Goal: Information Seeking & Learning: Find specific fact

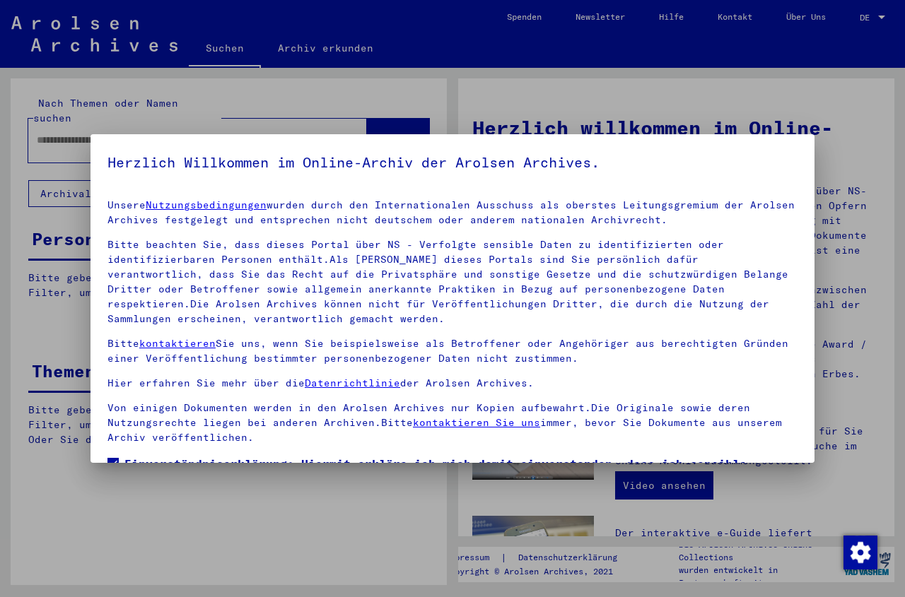
scroll to position [111, 0]
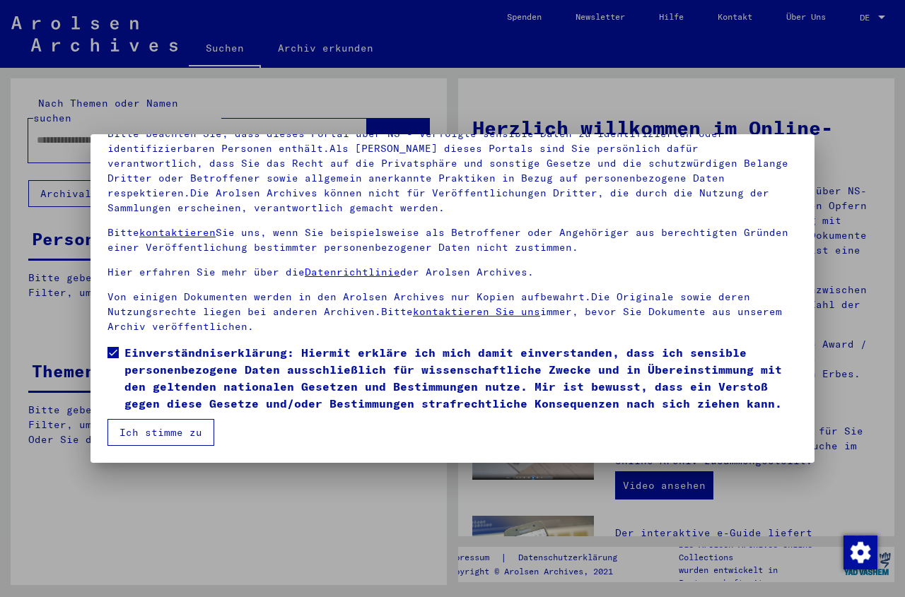
click at [166, 423] on button "Ich stimme zu" at bounding box center [160, 432] width 107 height 27
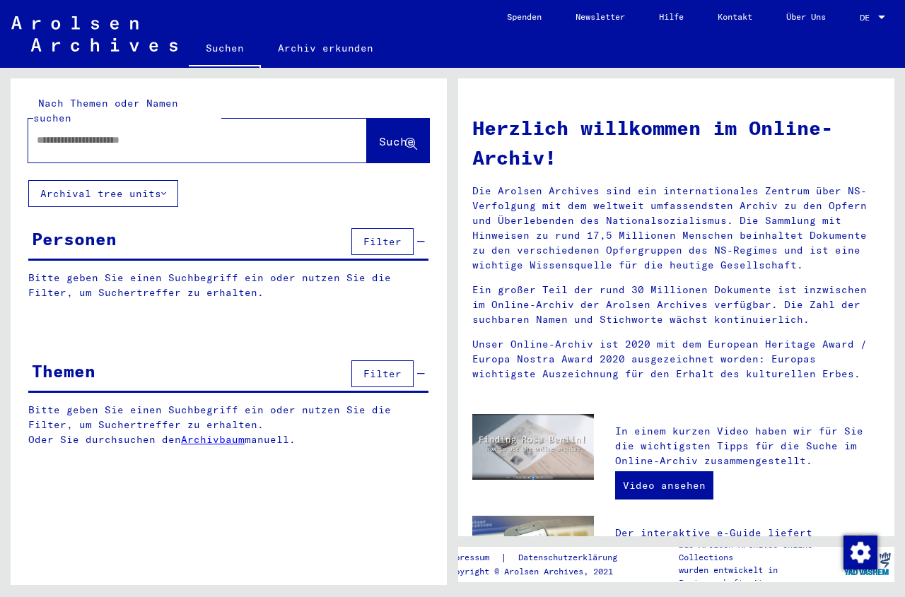
click at [42, 133] on input "text" at bounding box center [181, 140] width 288 height 15
paste input "**********"
click at [379, 135] on span "Suche" at bounding box center [398, 142] width 38 height 15
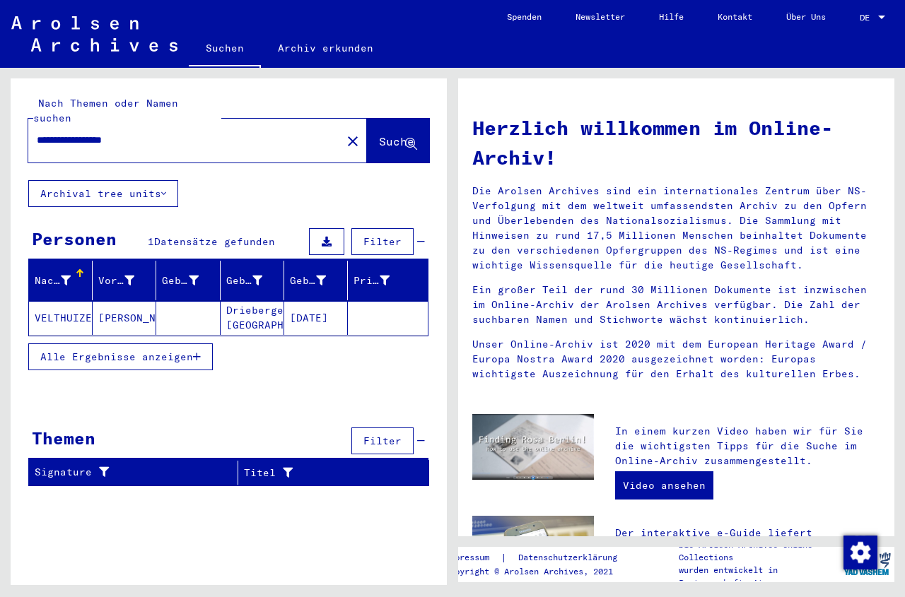
click at [299, 302] on mat-cell "[DATE]" at bounding box center [316, 318] width 64 height 34
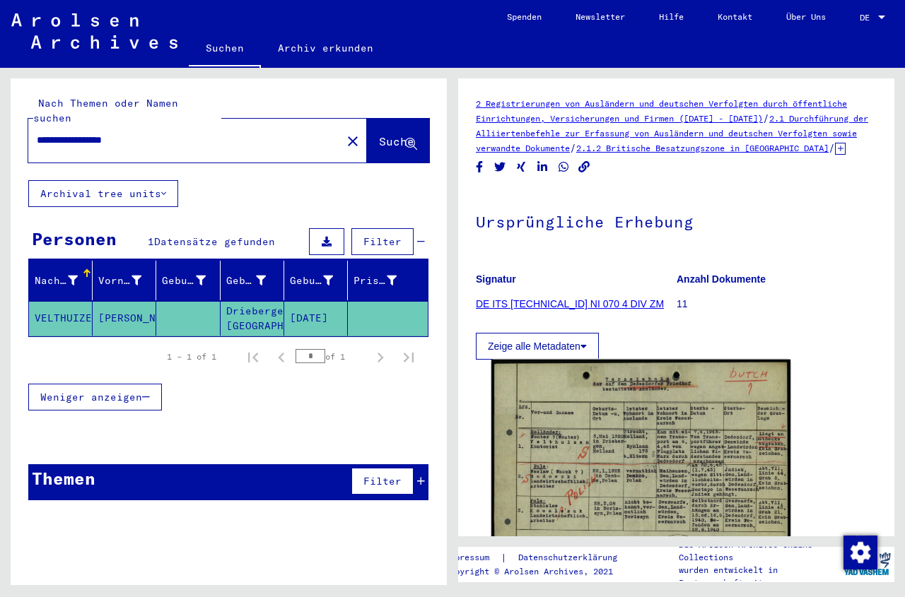
click at [650, 464] on img at bounding box center [640, 477] width 299 height 235
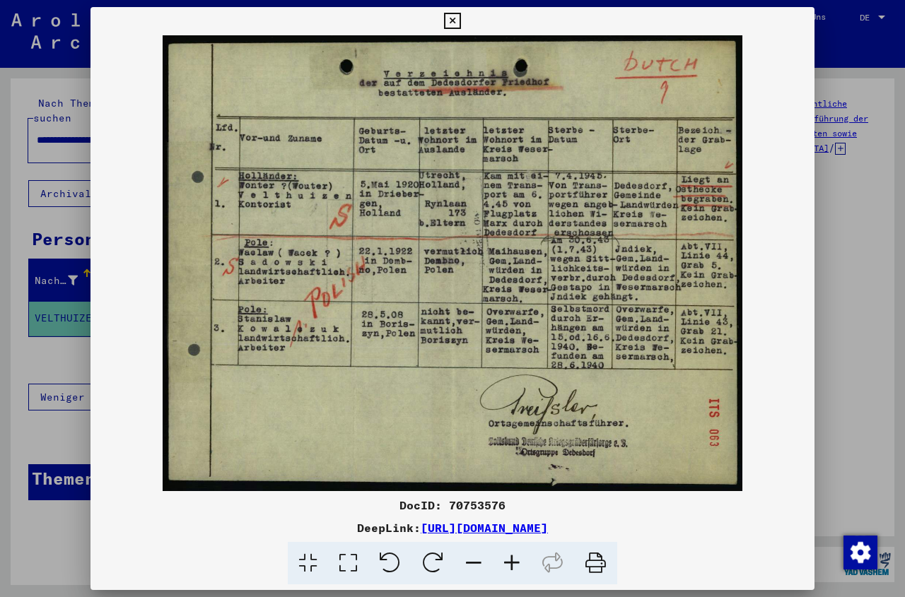
click at [460, 22] on icon at bounding box center [452, 21] width 16 height 17
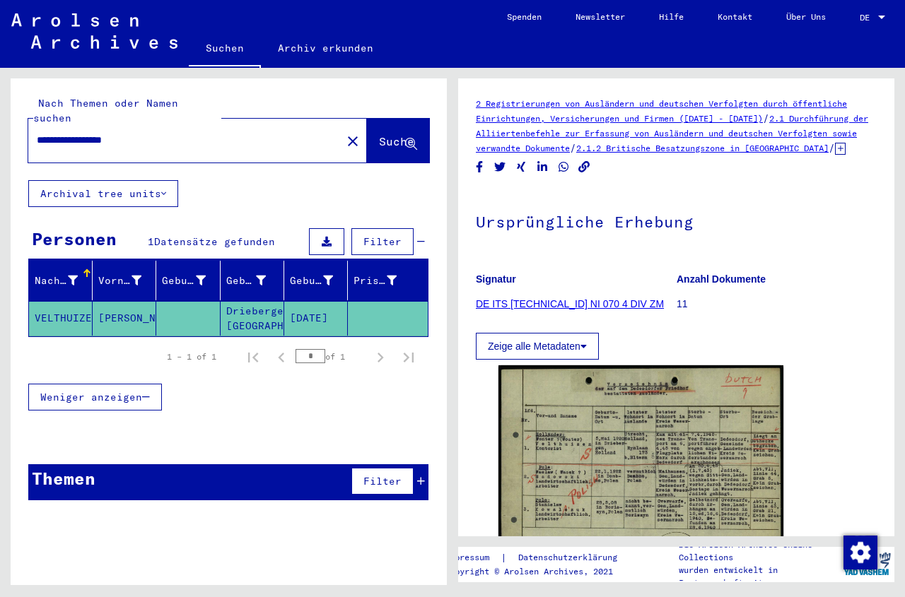
click at [149, 133] on input "**********" at bounding box center [185, 140] width 296 height 15
type input "**********"
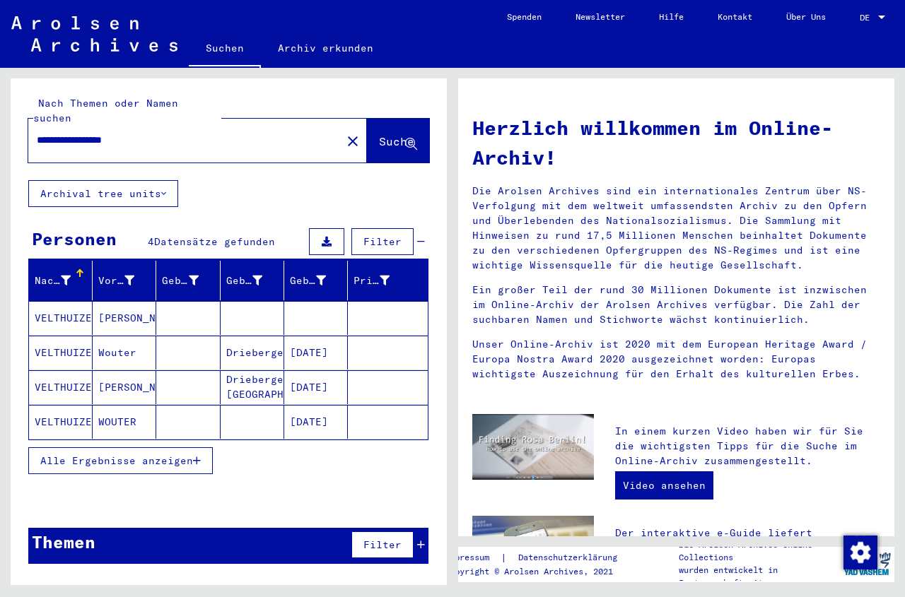
click at [257, 307] on mat-cell at bounding box center [253, 318] width 64 height 34
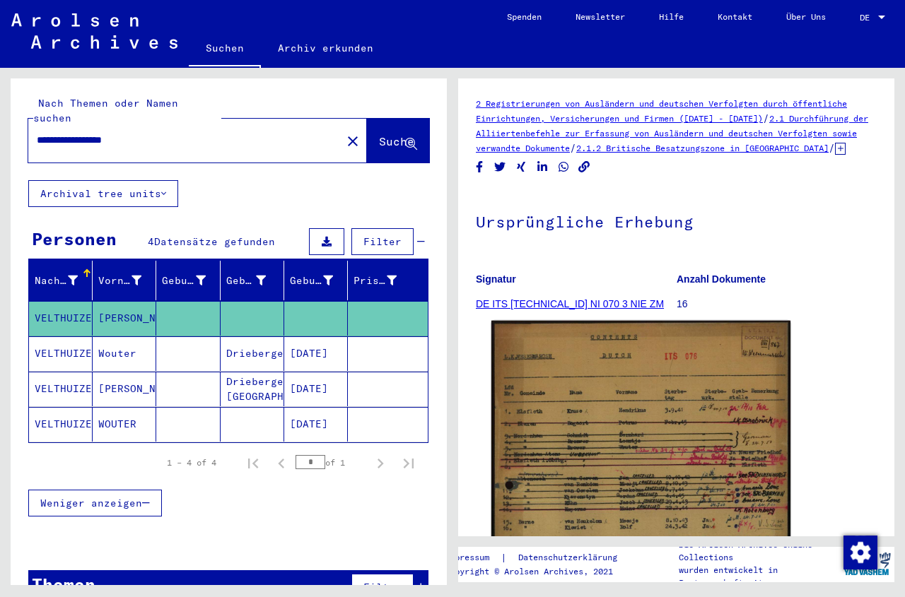
click at [626, 455] on img at bounding box center [640, 542] width 299 height 443
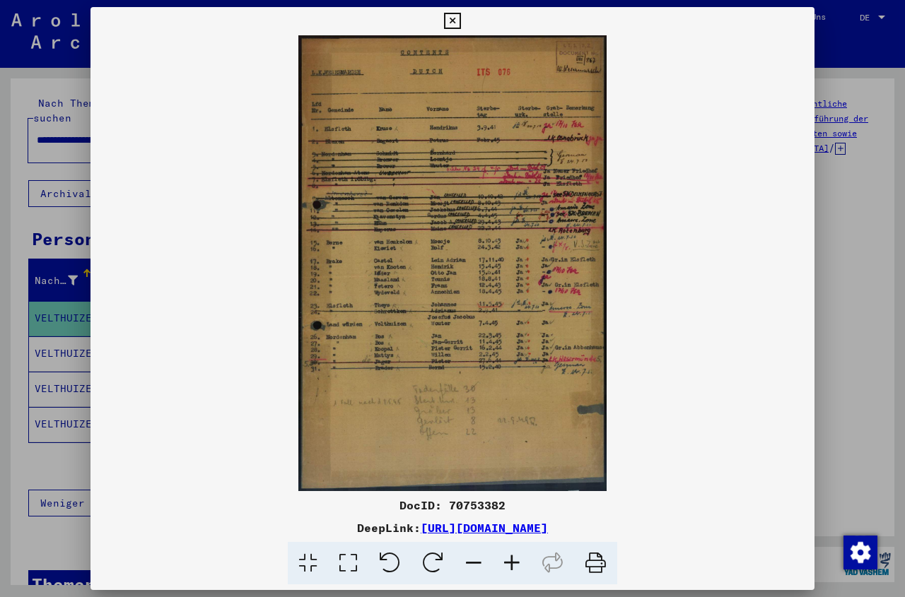
click at [512, 561] on icon at bounding box center [512, 563] width 38 height 43
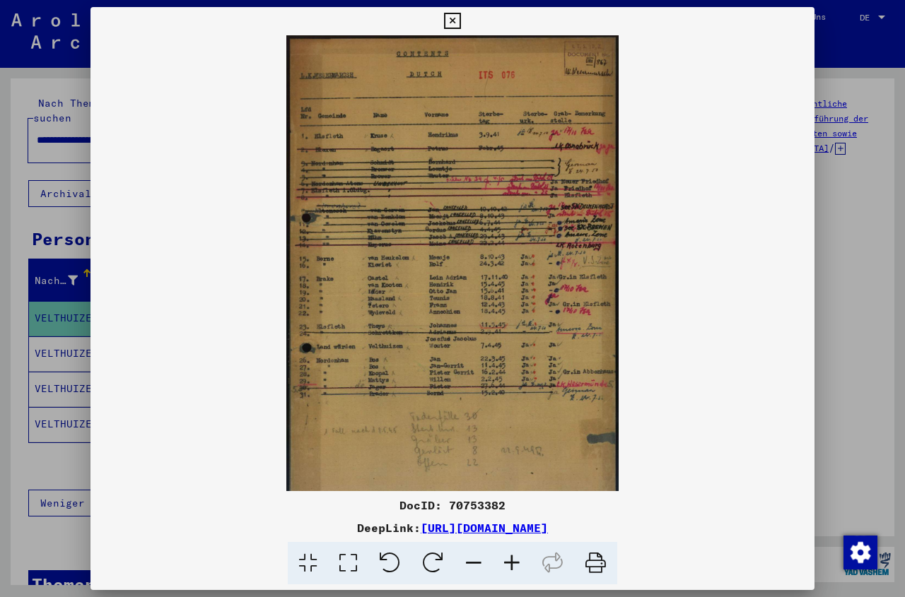
click at [512, 561] on icon at bounding box center [512, 563] width 38 height 43
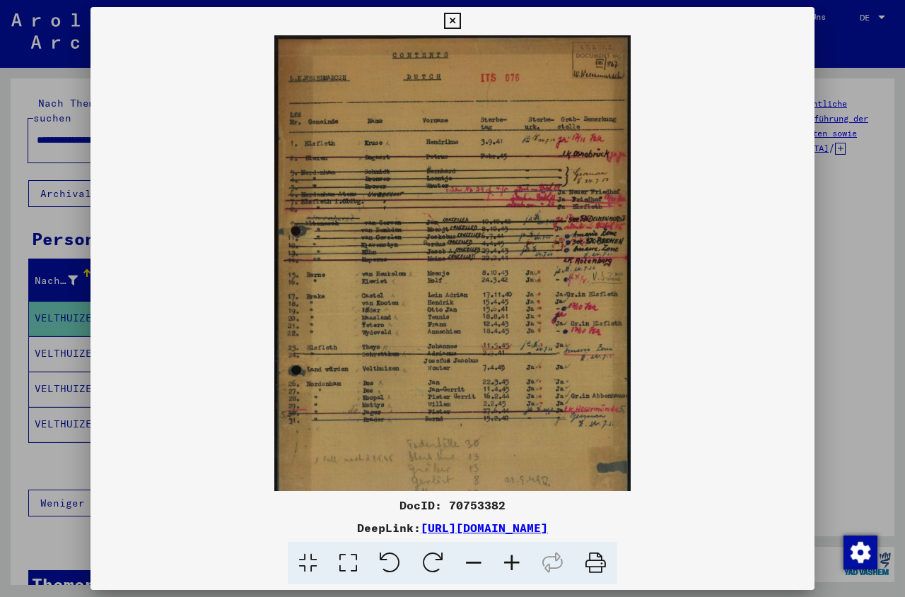
click at [512, 561] on icon at bounding box center [512, 563] width 38 height 43
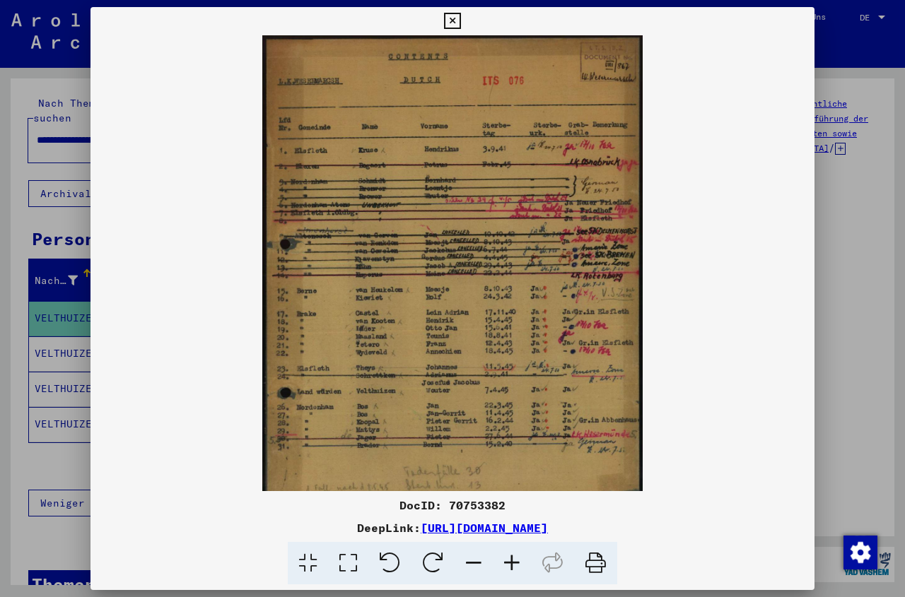
click at [512, 561] on icon at bounding box center [512, 563] width 38 height 43
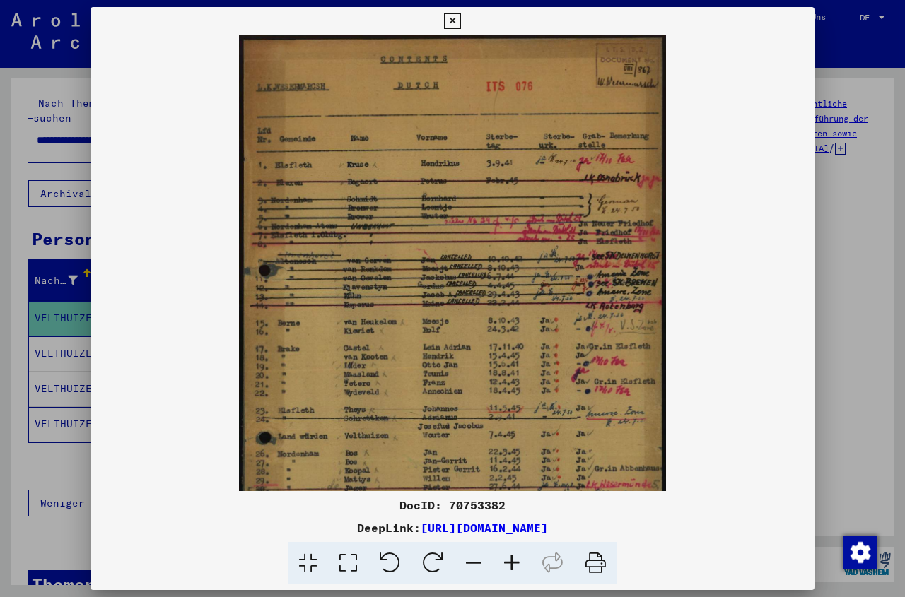
click at [512, 561] on icon at bounding box center [512, 563] width 38 height 43
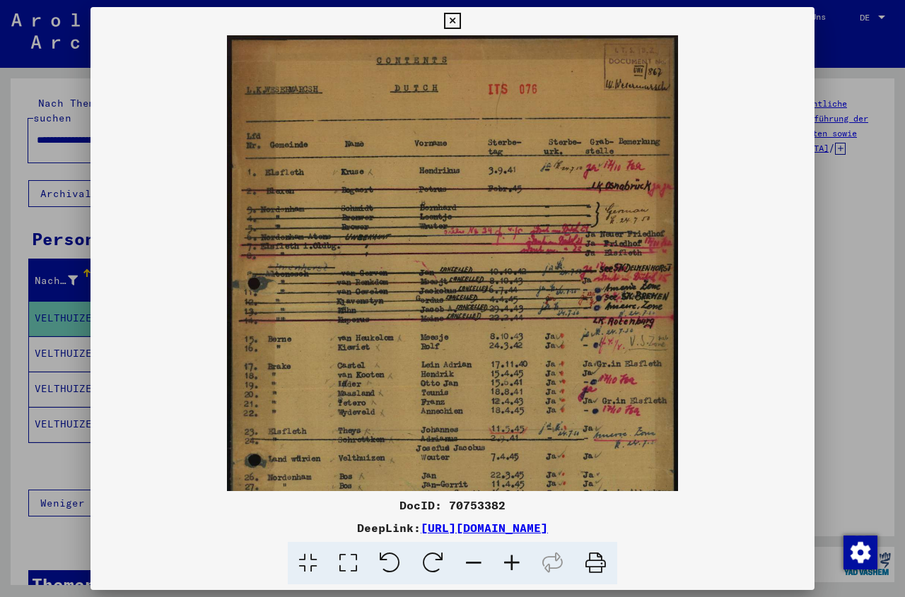
click at [512, 562] on icon at bounding box center [512, 563] width 38 height 43
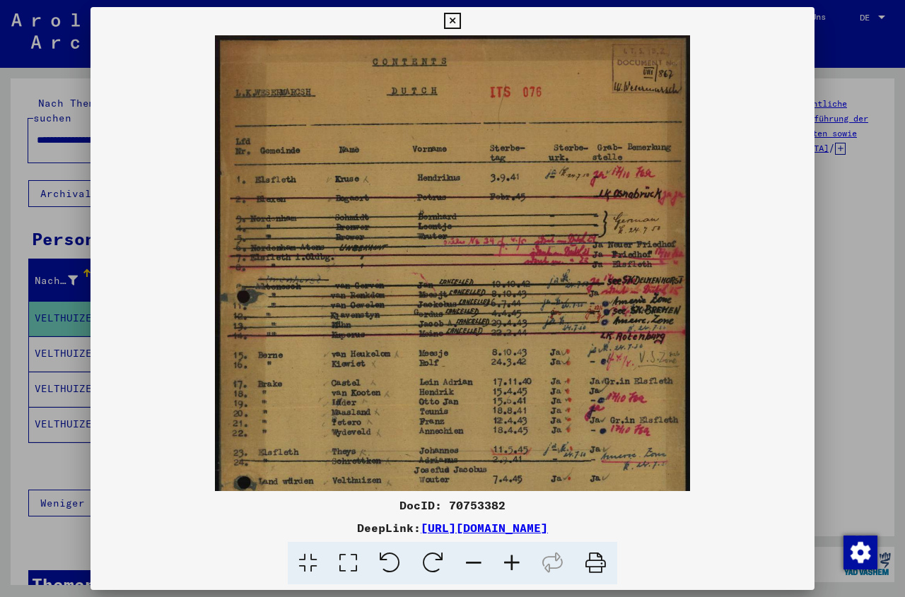
click at [512, 562] on icon at bounding box center [512, 563] width 38 height 43
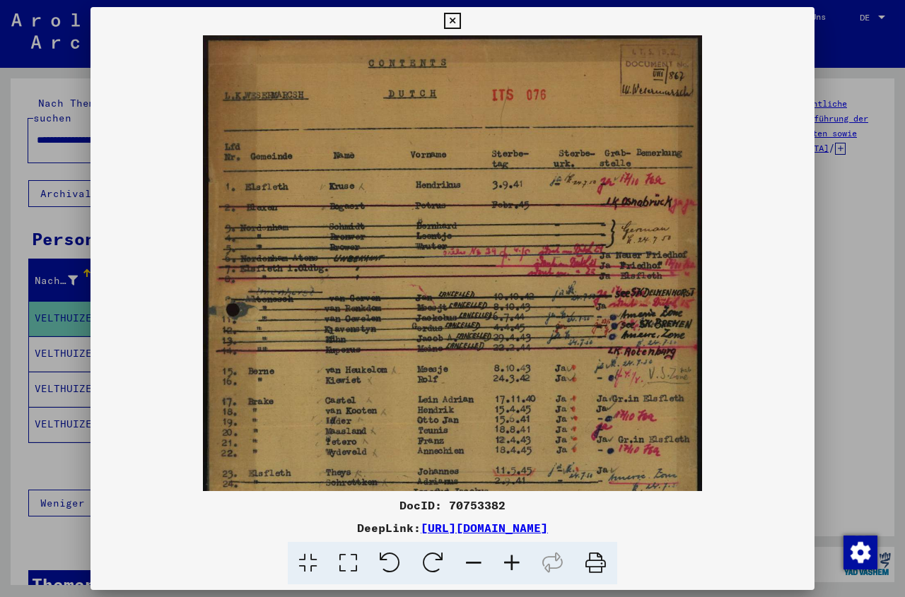
click at [512, 562] on icon at bounding box center [512, 563] width 38 height 43
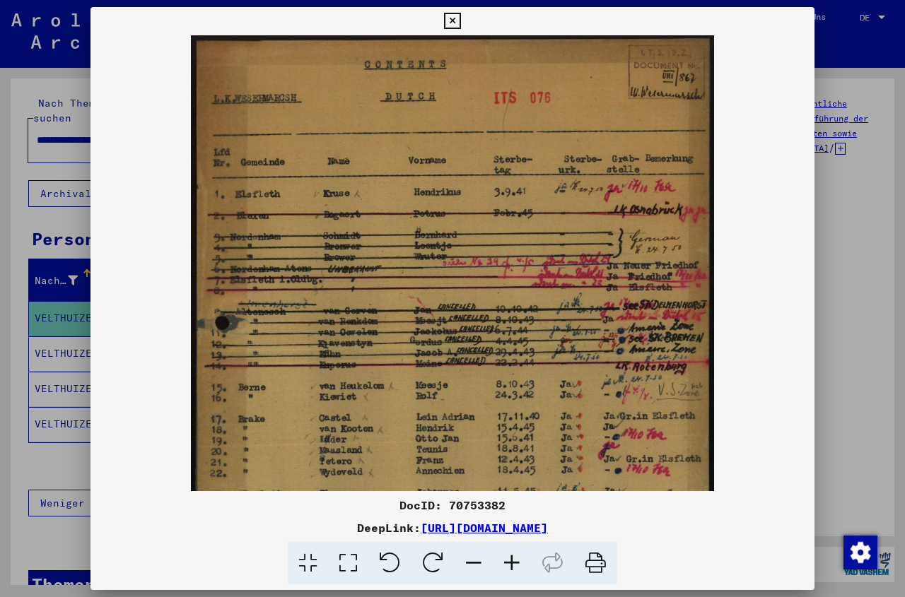
click at [512, 562] on icon at bounding box center [512, 563] width 38 height 43
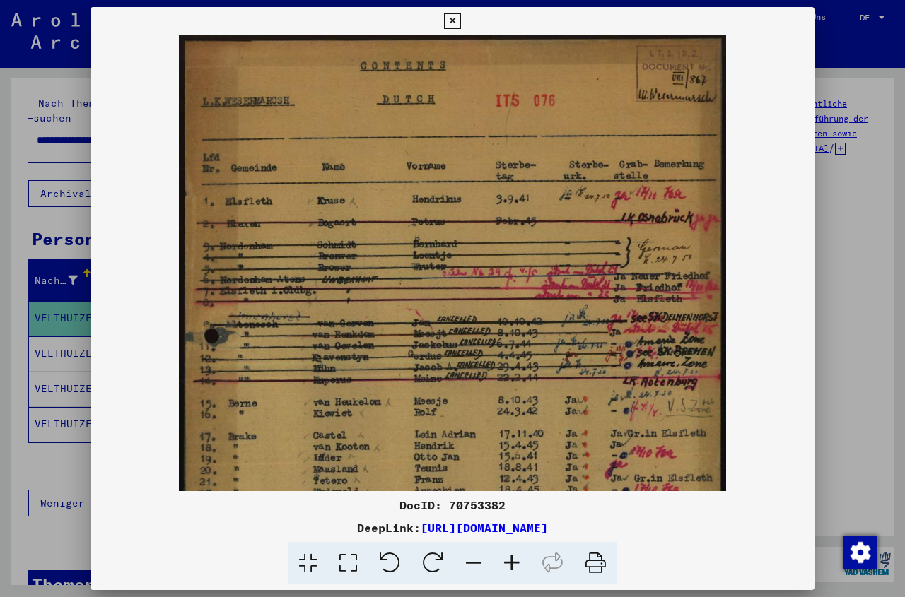
click at [512, 562] on icon at bounding box center [512, 563] width 38 height 43
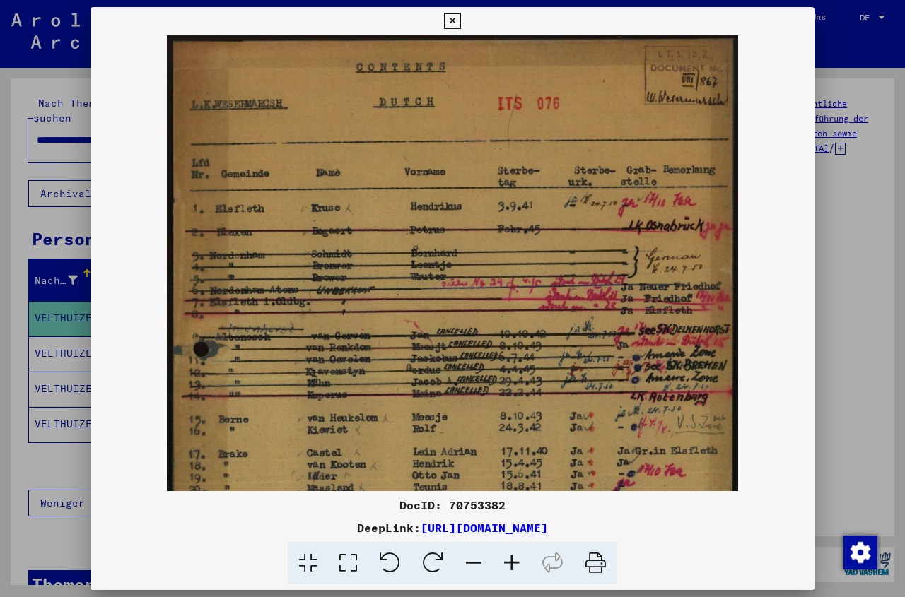
click at [512, 562] on icon at bounding box center [512, 563] width 38 height 43
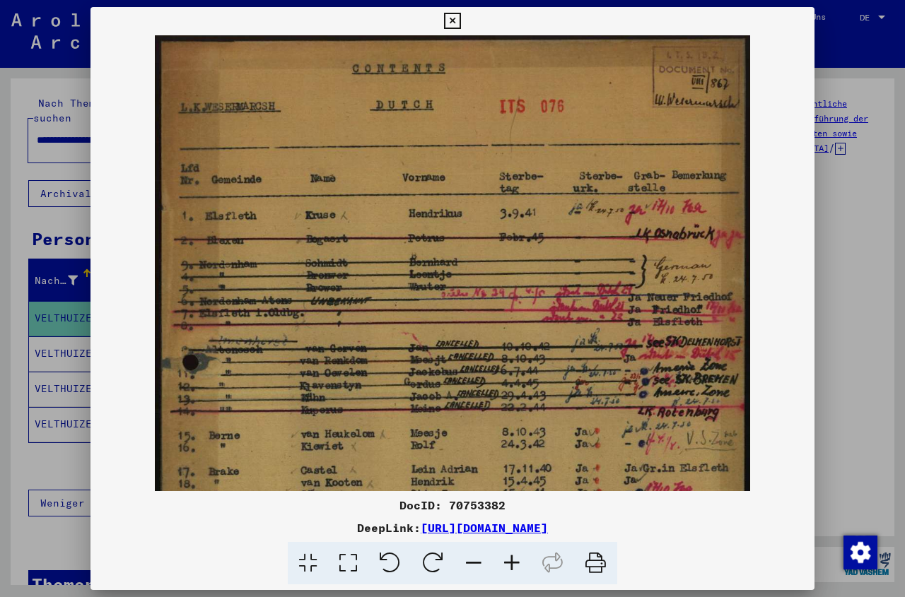
click at [512, 562] on icon at bounding box center [512, 563] width 38 height 43
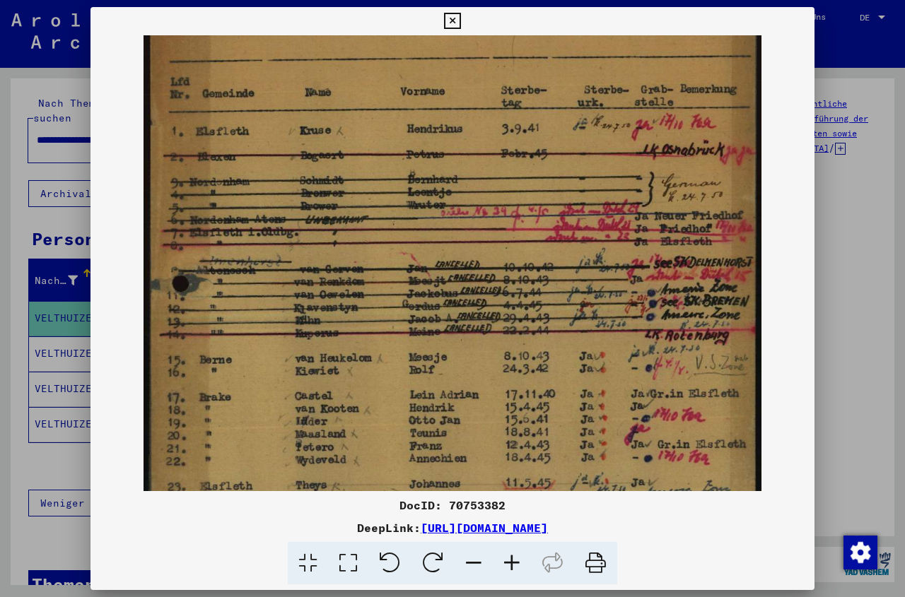
drag, startPoint x: 389, startPoint y: 431, endPoint x: 439, endPoint y: 339, distance: 104.7
click at [439, 339] on img at bounding box center [452, 400] width 619 height 915
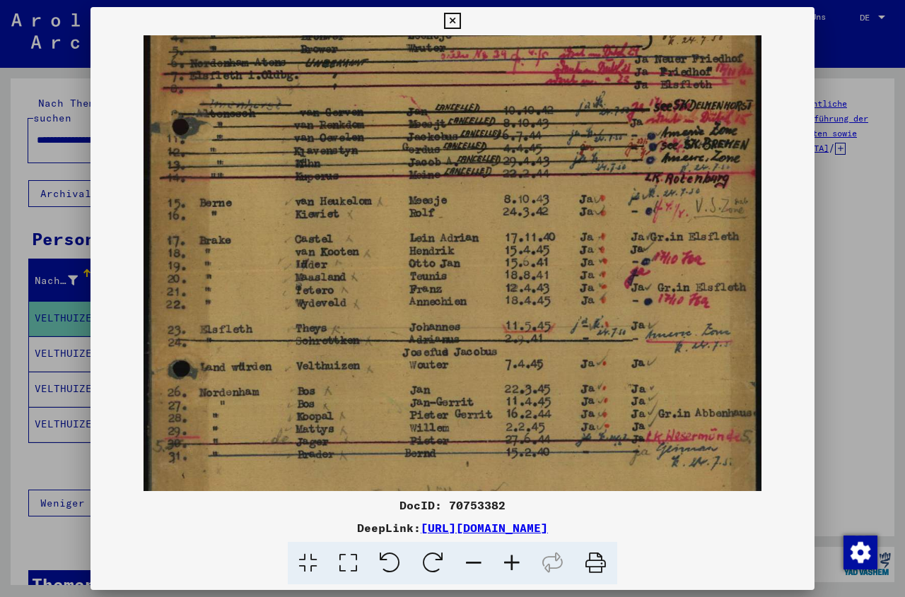
drag, startPoint x: 443, startPoint y: 432, endPoint x: 516, endPoint y: 277, distance: 171.1
click at [516, 277] on img at bounding box center [452, 244] width 619 height 915
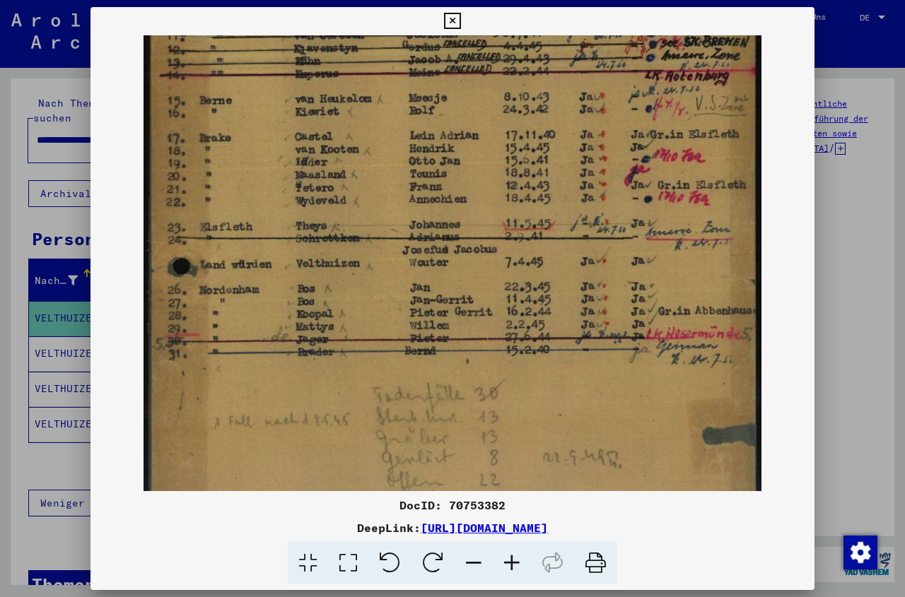
scroll to position [352, 0]
drag, startPoint x: 476, startPoint y: 382, endPoint x: 509, endPoint y: 295, distance: 93.5
click at [509, 295] on img at bounding box center [452, 140] width 619 height 915
click at [460, 24] on icon at bounding box center [452, 21] width 16 height 17
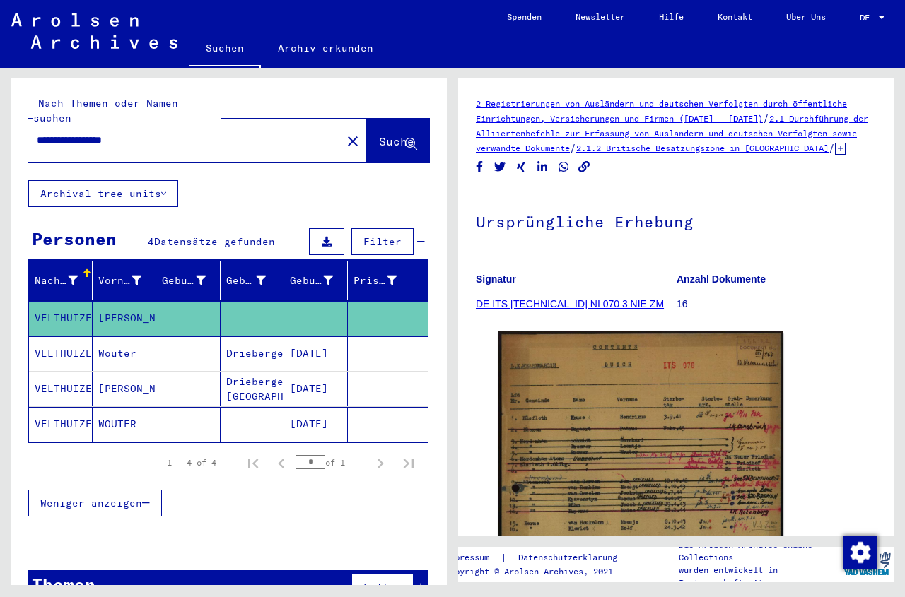
click at [236, 342] on mat-cell "Driebergen" at bounding box center [253, 353] width 64 height 35
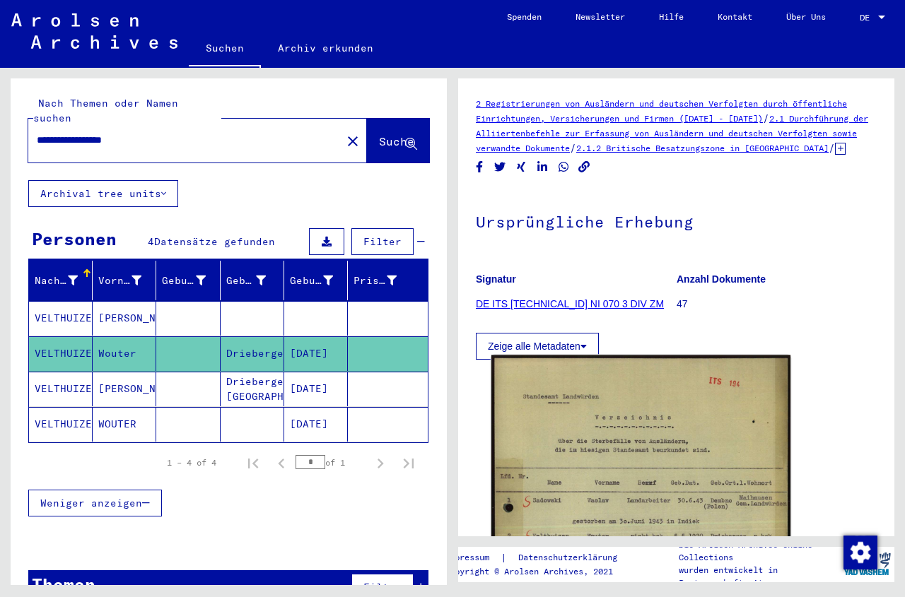
click at [748, 487] on img at bounding box center [640, 567] width 299 height 422
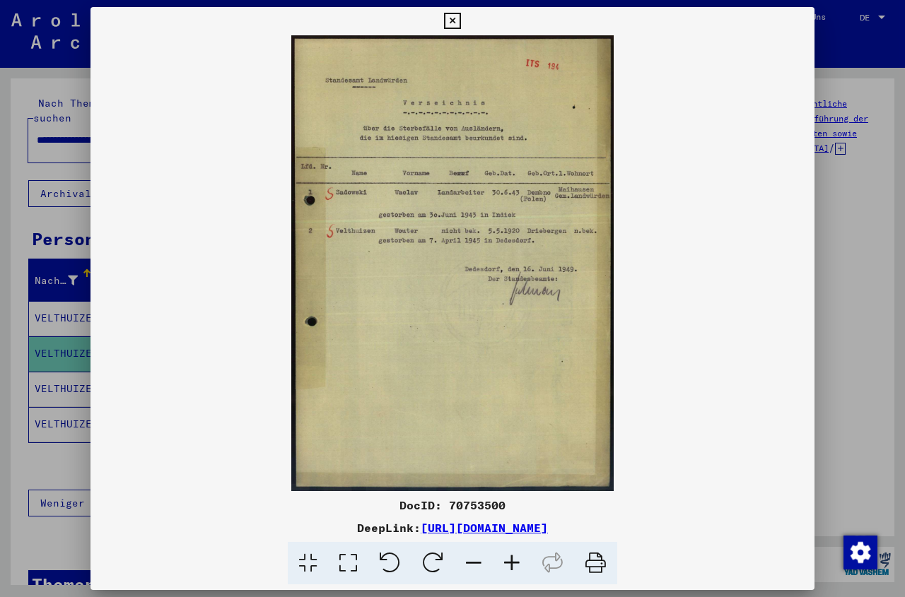
click at [510, 561] on icon at bounding box center [512, 563] width 38 height 43
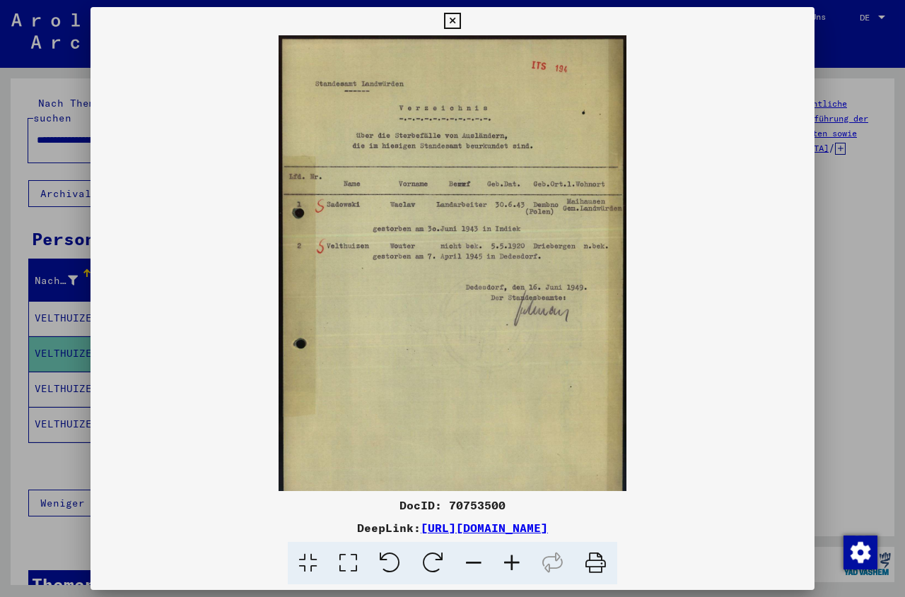
click at [512, 566] on icon at bounding box center [512, 563] width 38 height 43
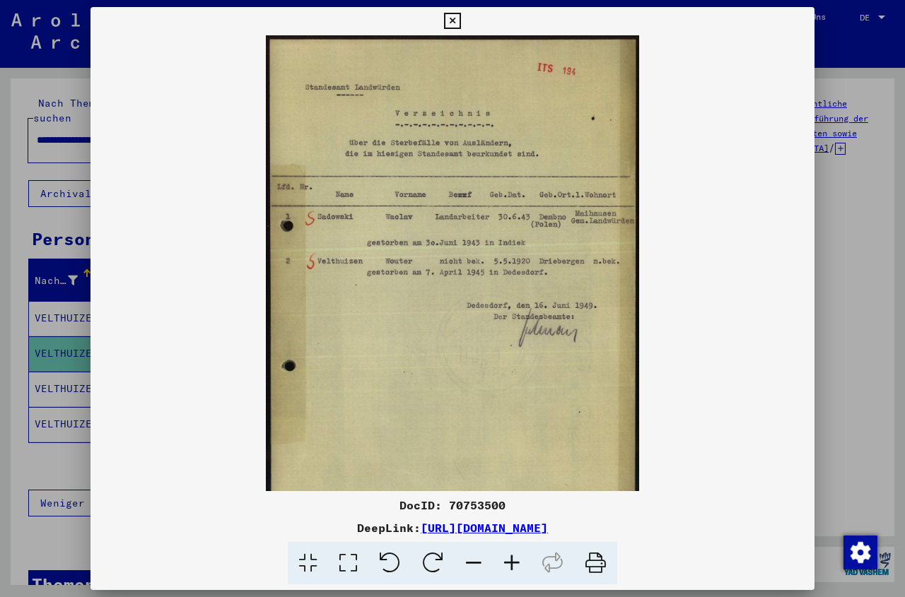
click at [513, 566] on icon at bounding box center [512, 563] width 38 height 43
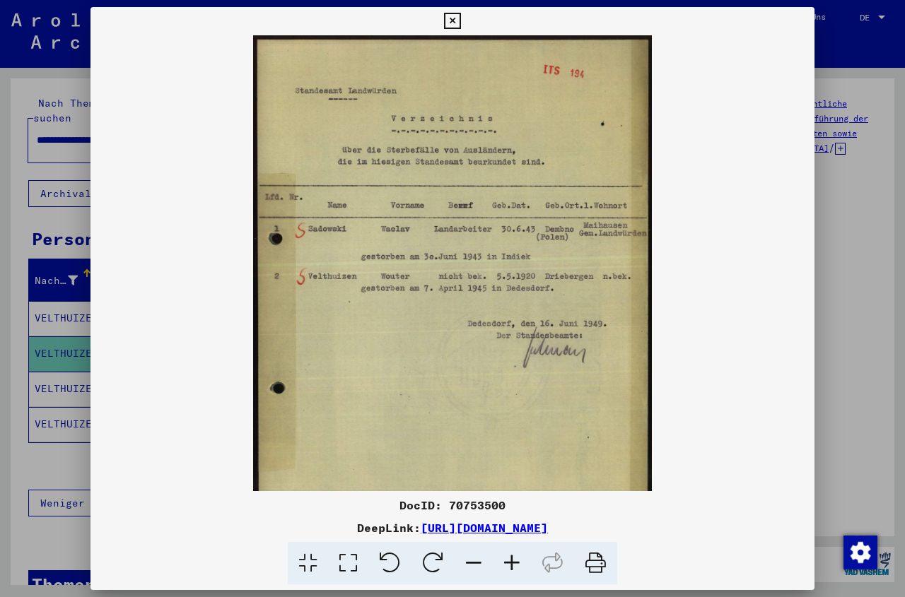
click at [513, 566] on icon at bounding box center [512, 563] width 38 height 43
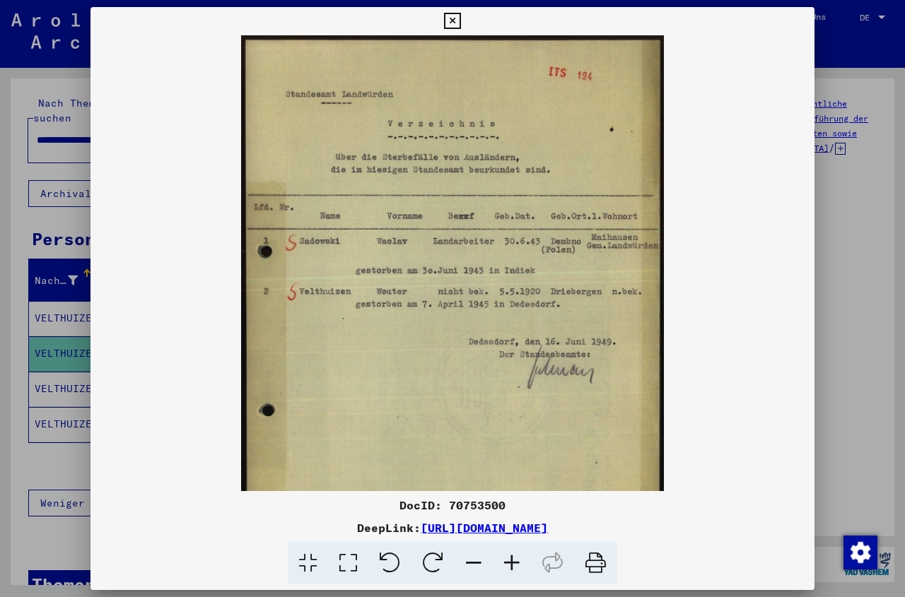
click at [513, 566] on icon at bounding box center [512, 563] width 38 height 43
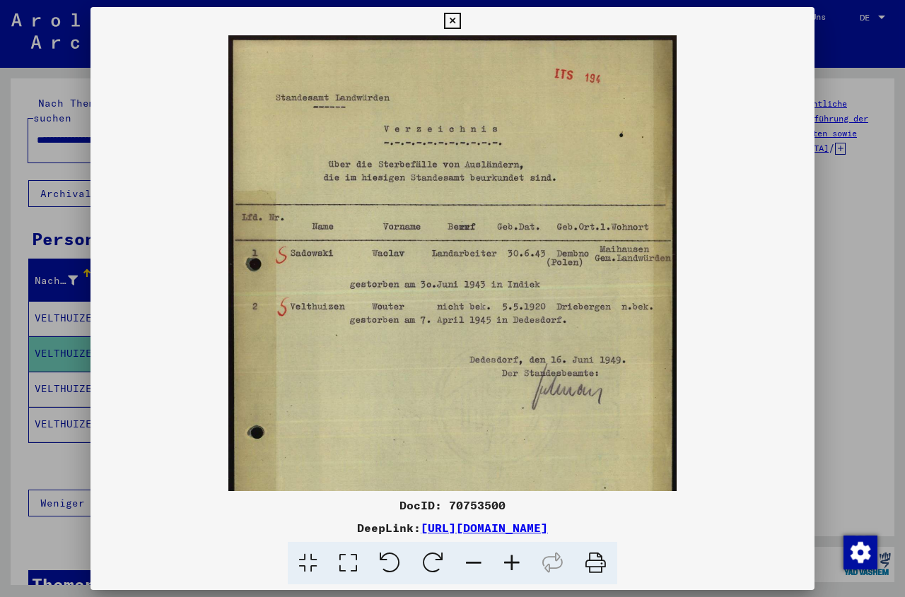
click at [513, 566] on icon at bounding box center [512, 563] width 38 height 43
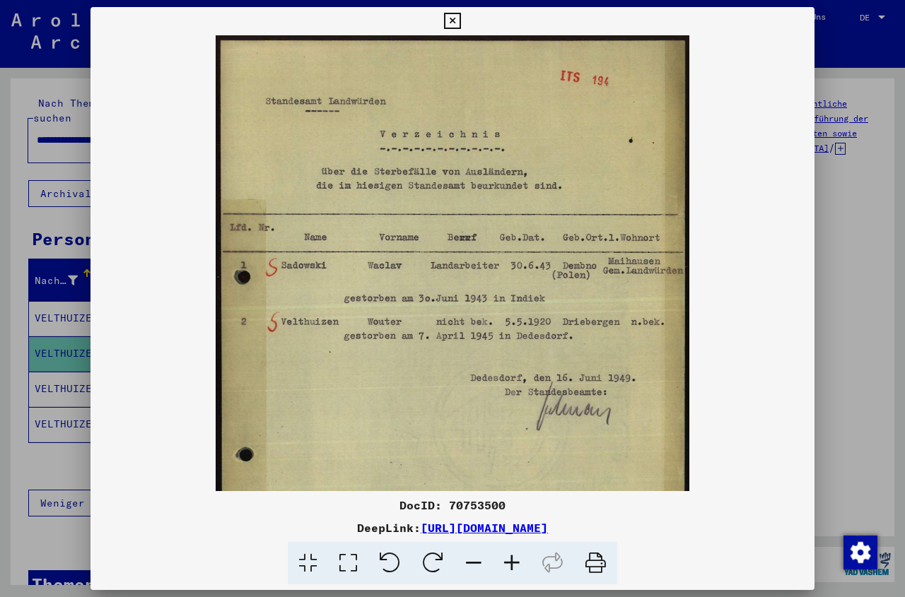
click at [513, 566] on icon at bounding box center [512, 563] width 38 height 43
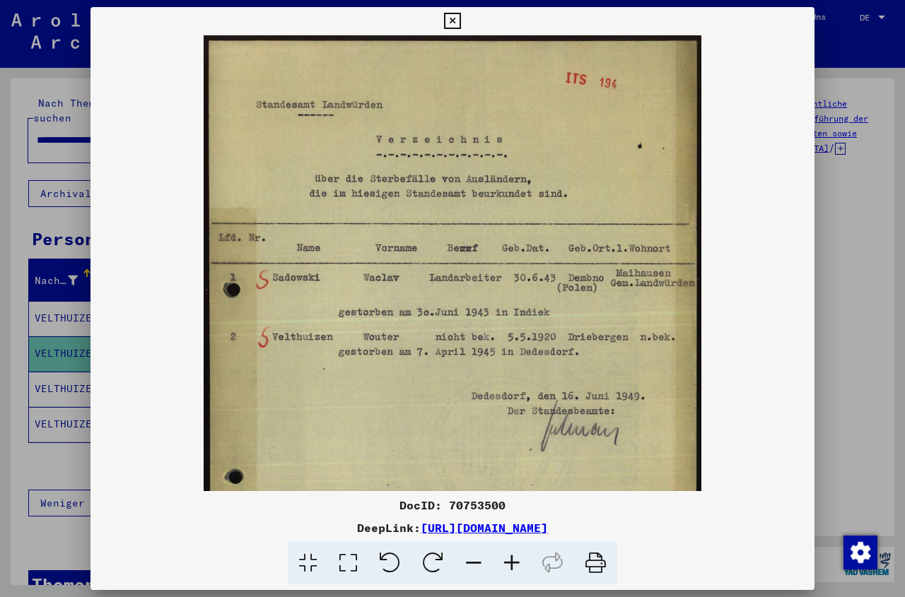
click at [460, 25] on icon at bounding box center [452, 21] width 16 height 17
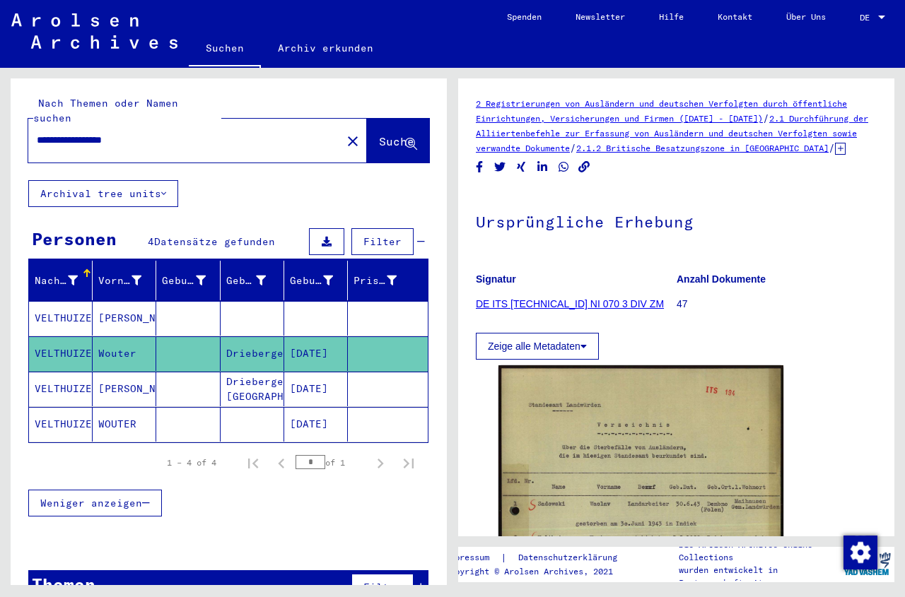
click at [272, 377] on mat-cell "Driebergen, [GEOGRAPHIC_DATA]" at bounding box center [253, 389] width 64 height 35
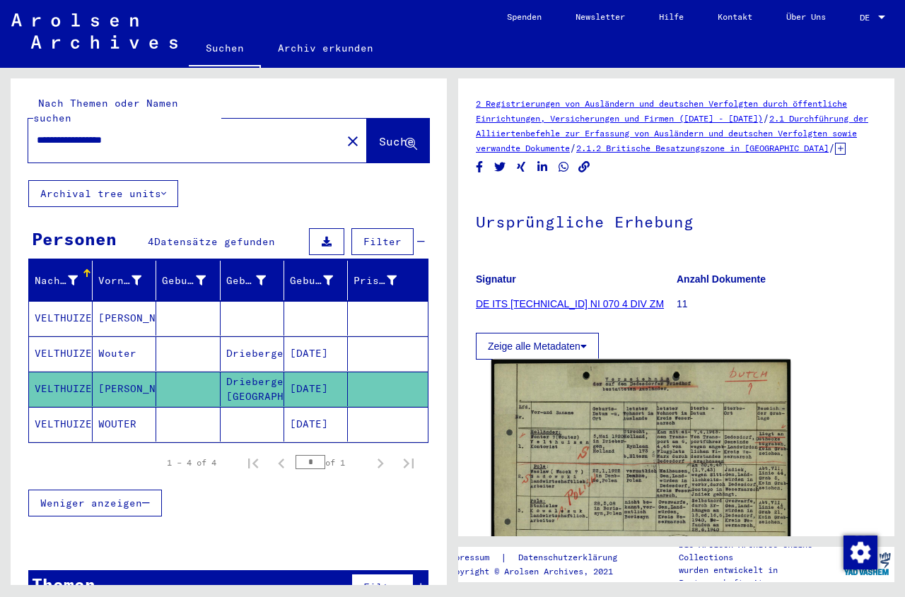
click at [626, 471] on img at bounding box center [640, 477] width 299 height 235
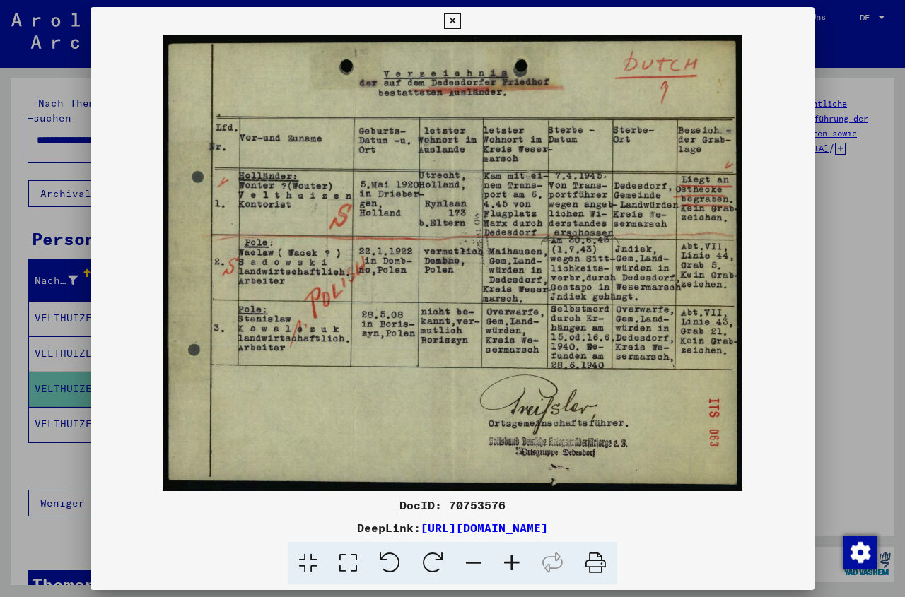
click at [460, 20] on icon at bounding box center [452, 21] width 16 height 17
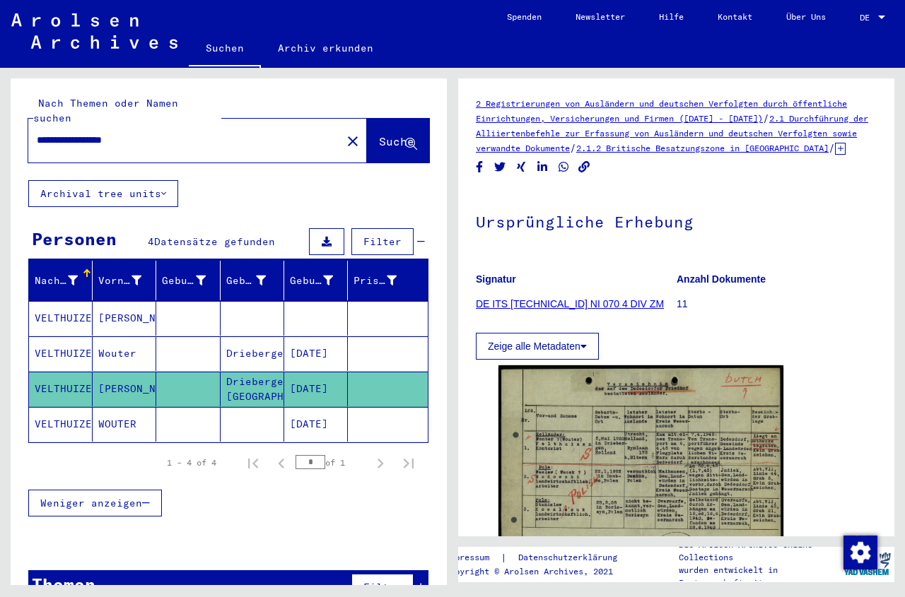
click at [329, 411] on mat-cell "[DATE]" at bounding box center [316, 424] width 64 height 35
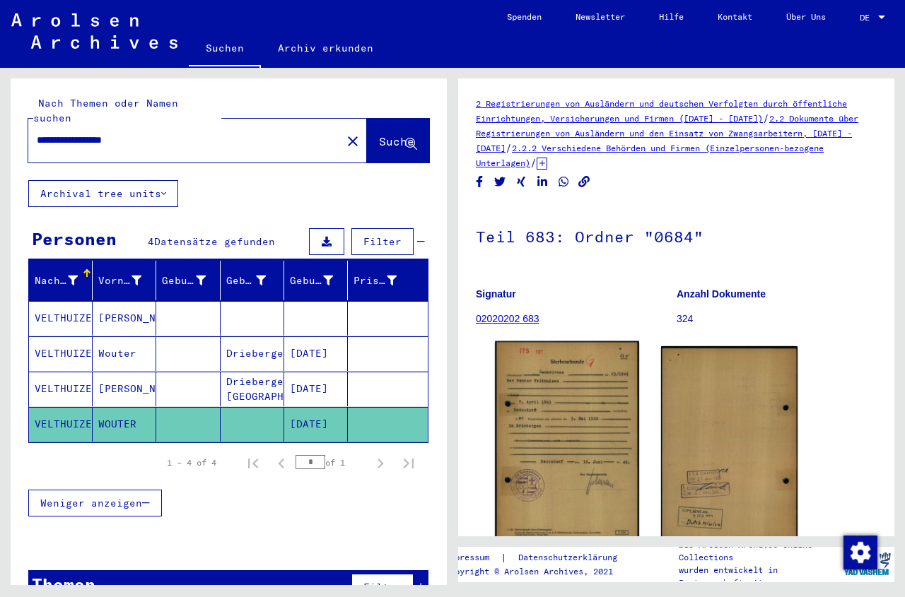
click at [564, 420] on img at bounding box center [566, 442] width 143 height 202
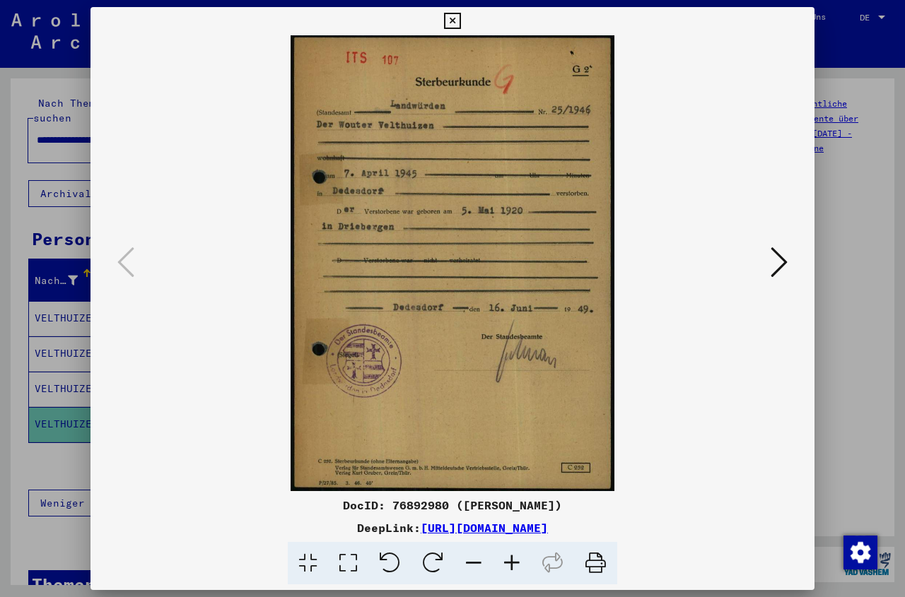
click at [460, 19] on icon at bounding box center [452, 21] width 16 height 17
